Goal: Find specific page/section: Find specific page/section

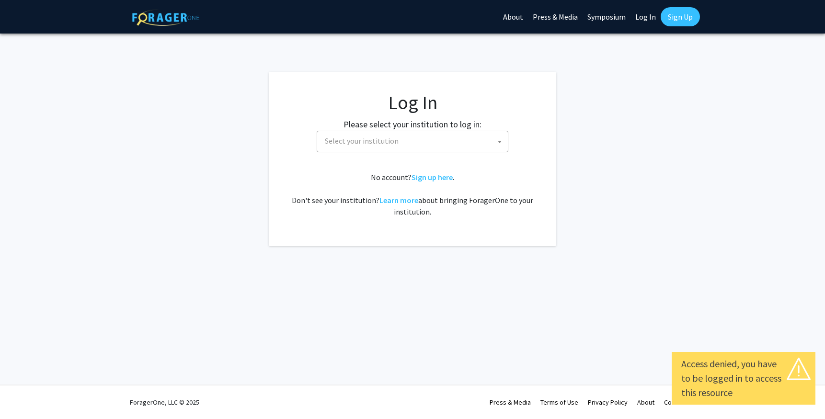
select select
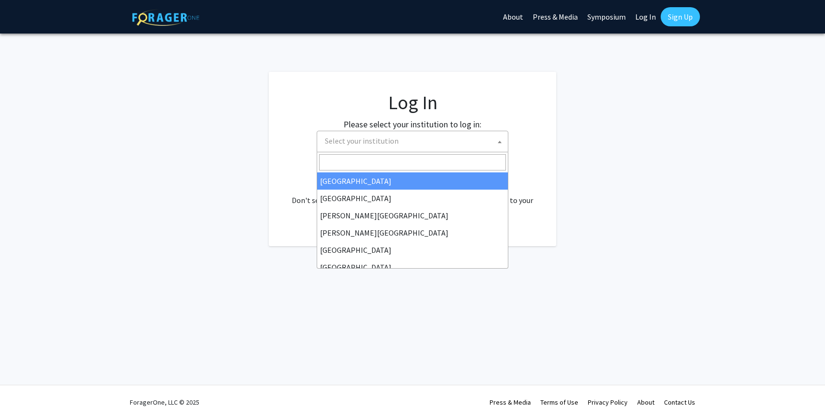
click at [445, 141] on span "Select your institution" at bounding box center [414, 141] width 187 height 20
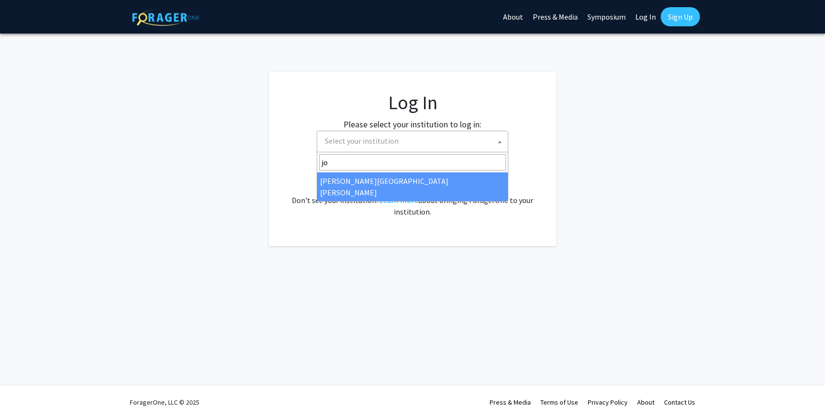
type input "j"
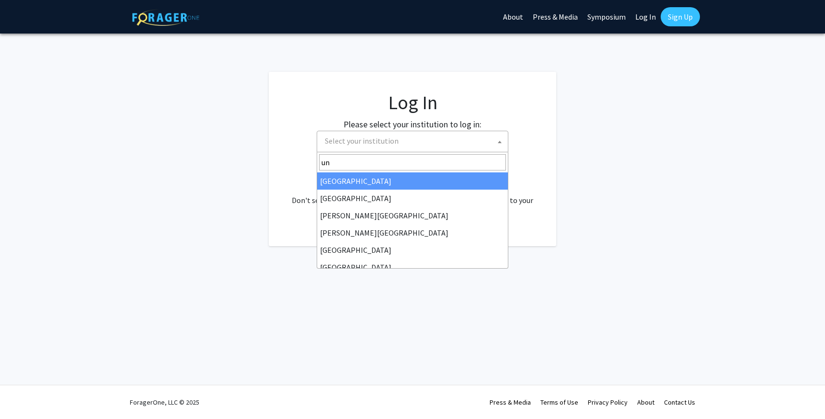
type input "u"
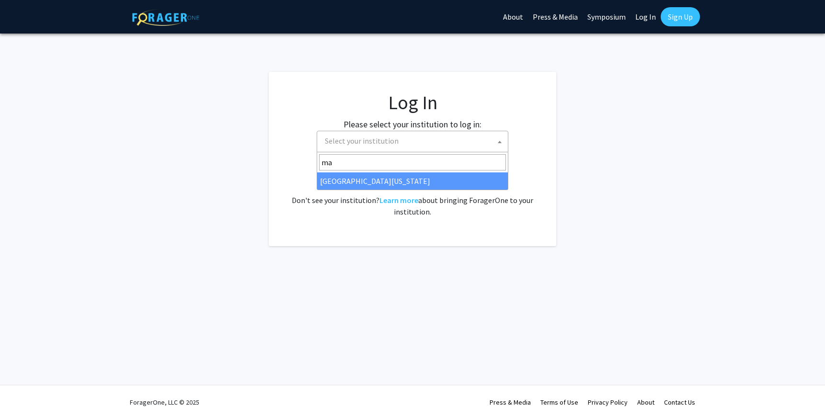
type input "m"
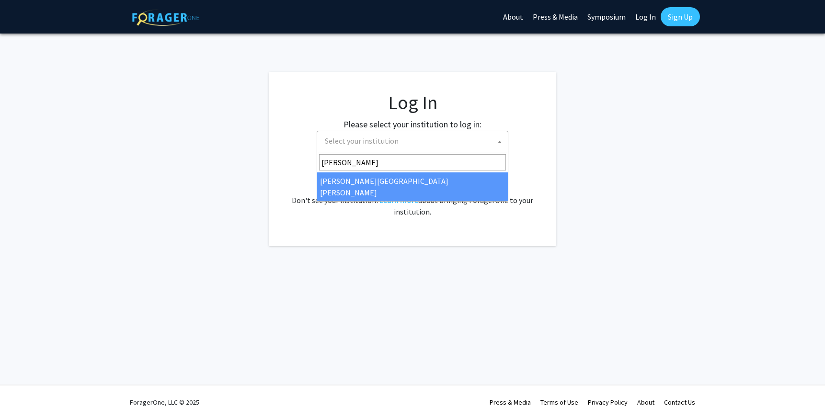
type input "john"
select select "1"
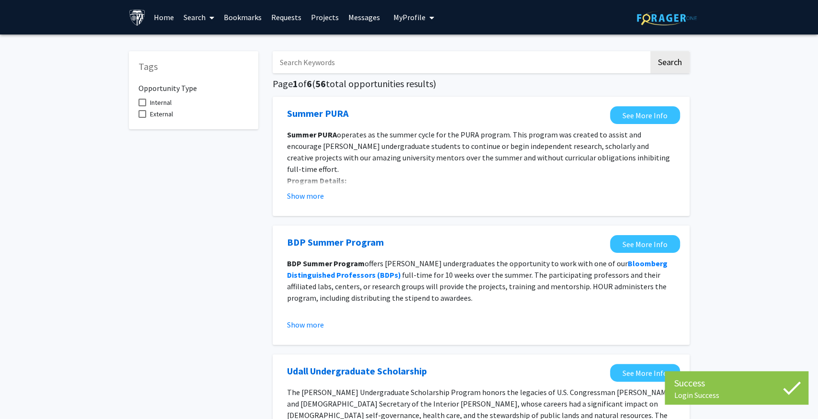
click at [314, 197] on button "Show more" at bounding box center [305, 196] width 37 height 12
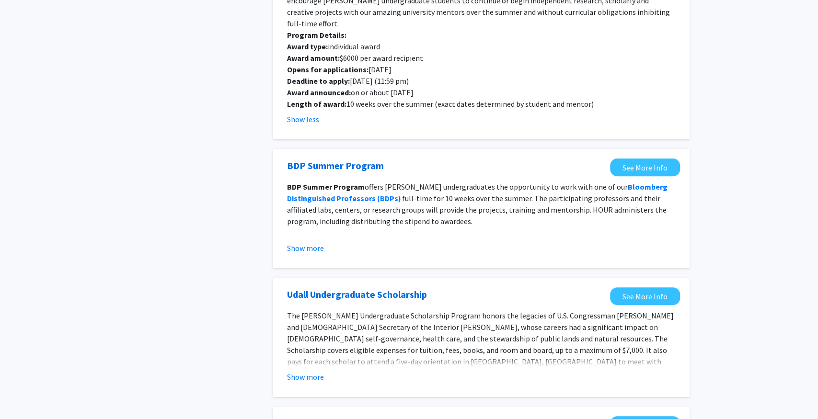
scroll to position [192, 0]
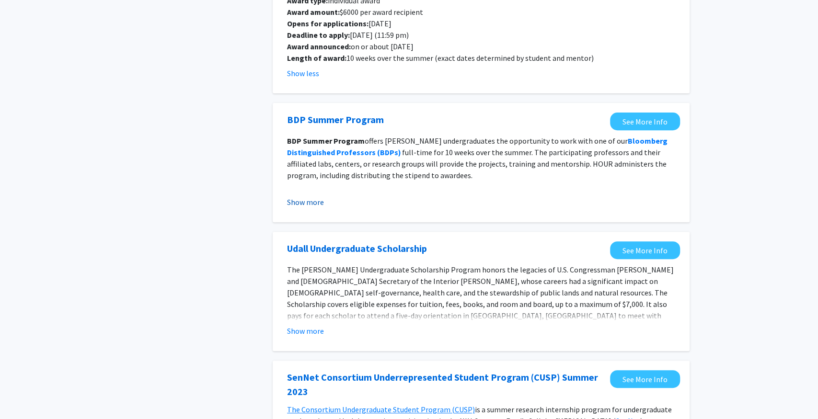
click at [317, 197] on button "Show more" at bounding box center [305, 203] width 37 height 12
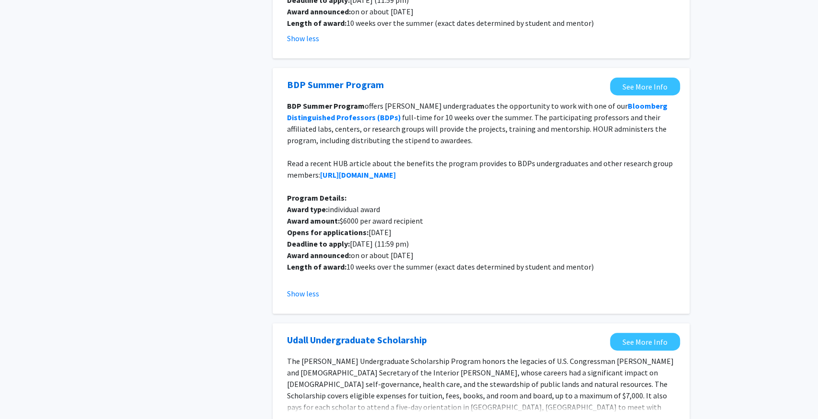
scroll to position [383, 0]
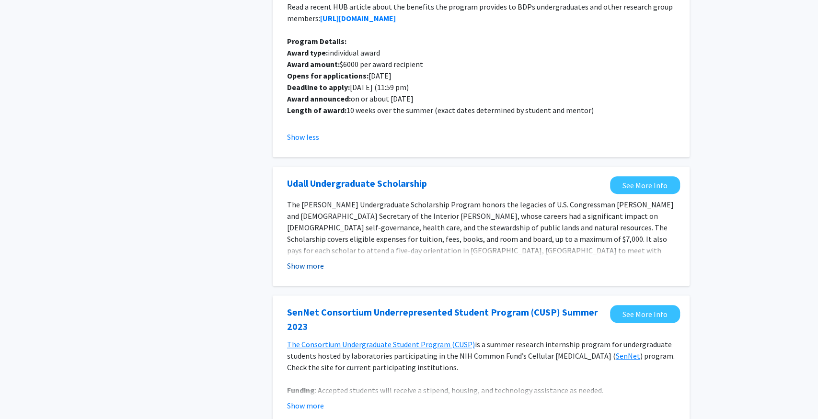
click at [311, 260] on button "Show more" at bounding box center [305, 266] width 37 height 12
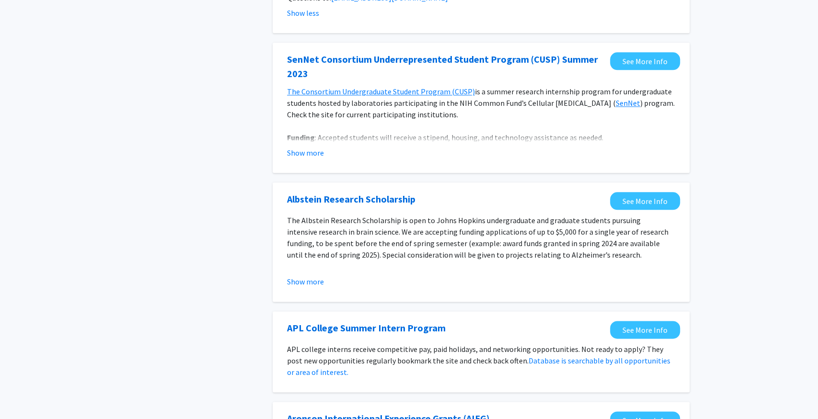
scroll to position [719, 0]
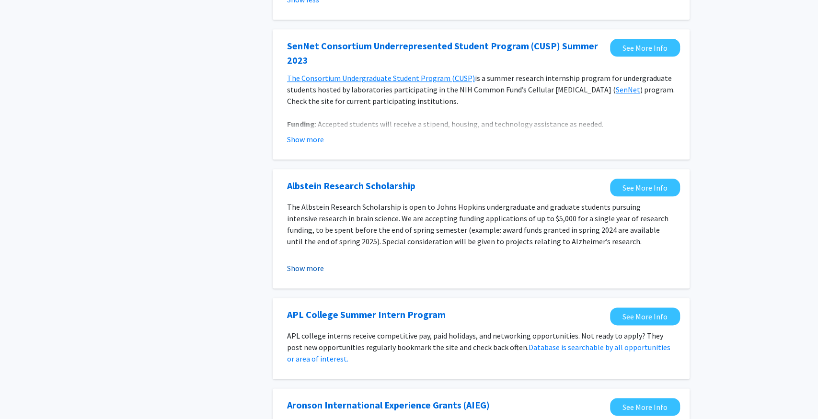
click at [312, 263] on button "Show more" at bounding box center [305, 269] width 37 height 12
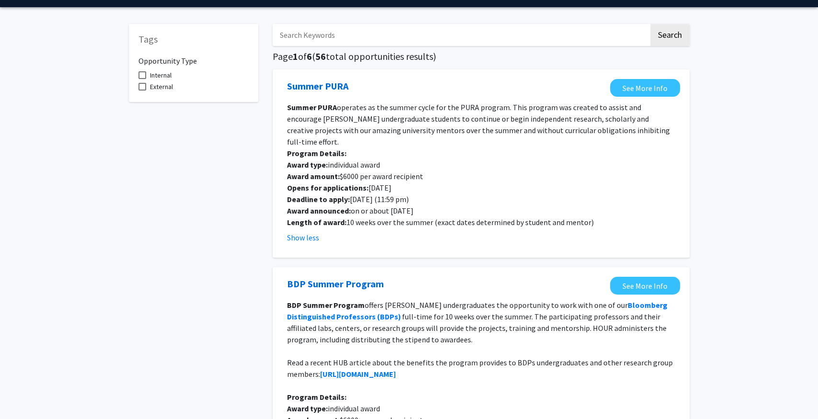
scroll to position [0, 0]
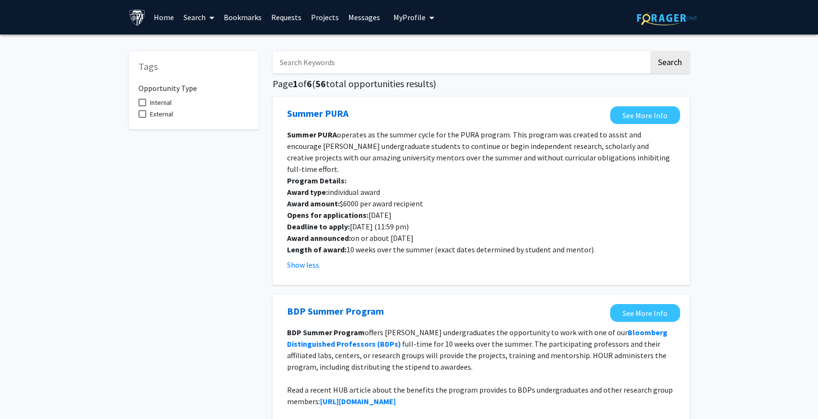
click at [158, 18] on link "Home" at bounding box center [164, 17] width 30 height 34
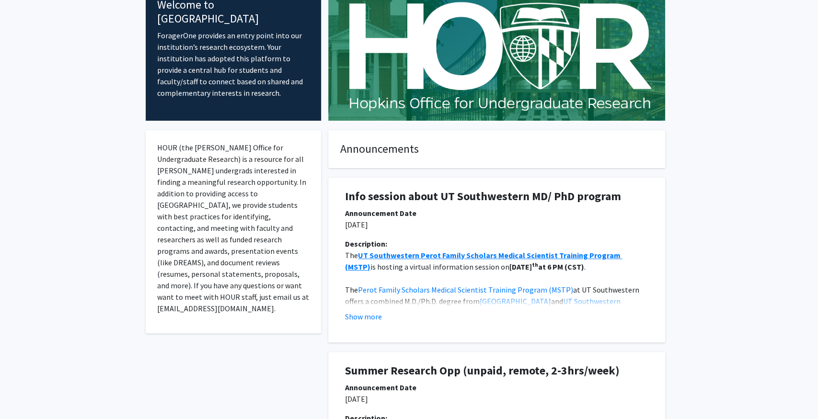
scroll to position [240, 0]
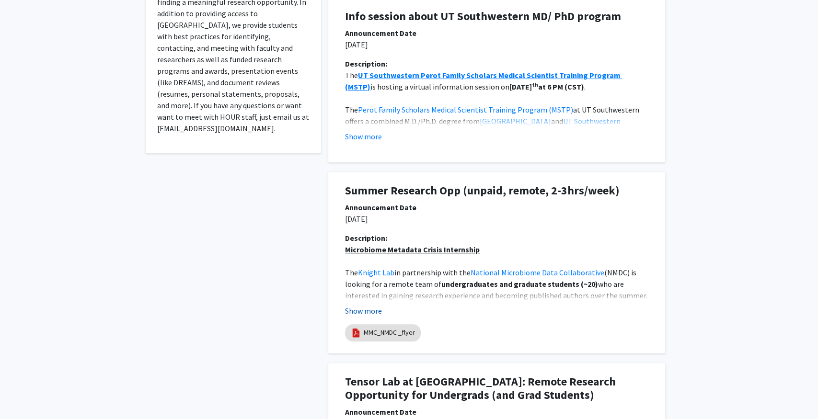
click at [355, 311] on button "Show more" at bounding box center [363, 311] width 37 height 12
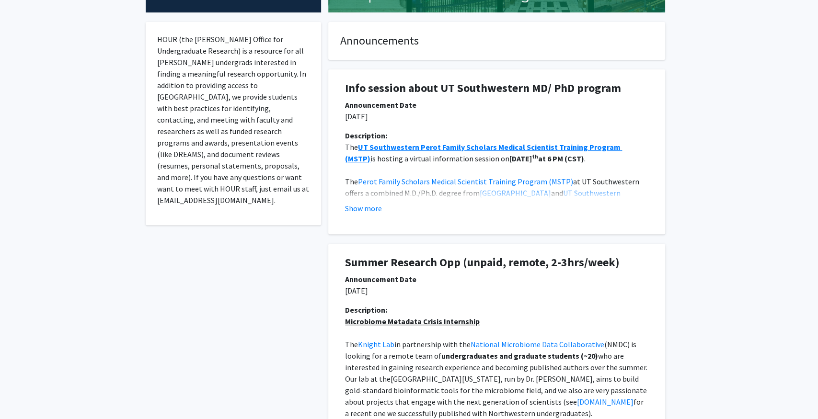
scroll to position [96, 0]
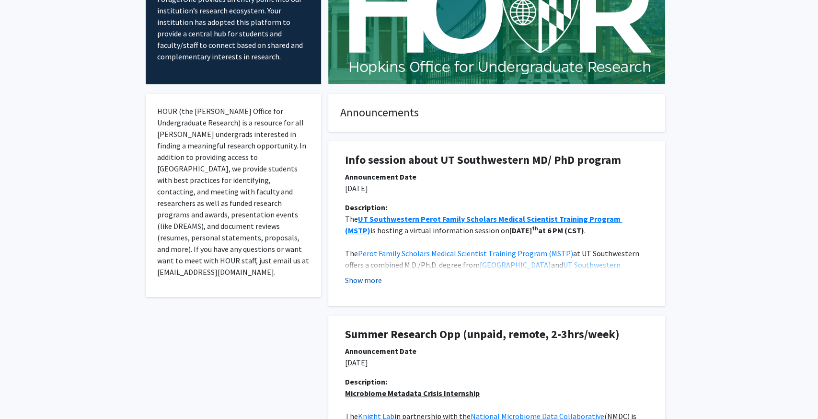
click at [364, 277] on button "Show more" at bounding box center [363, 281] width 37 height 12
